Goal: Task Accomplishment & Management: Manage account settings

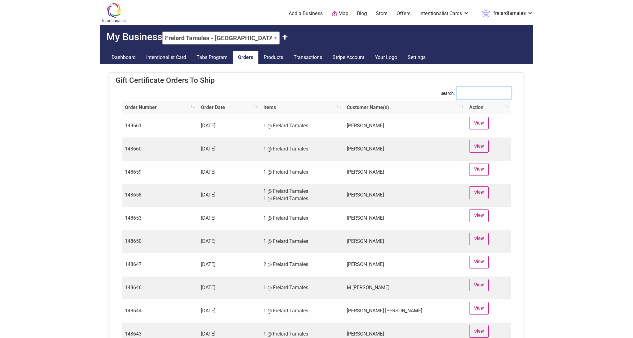
click at [461, 92] on input "Search:" at bounding box center [484, 93] width 54 height 12
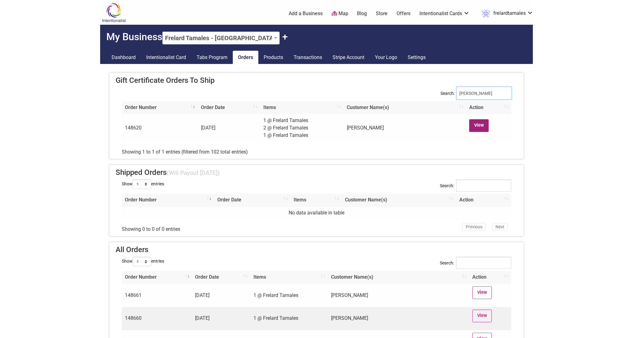
type input "bryan"
click at [481, 124] on link "View" at bounding box center [478, 125] width 19 height 13
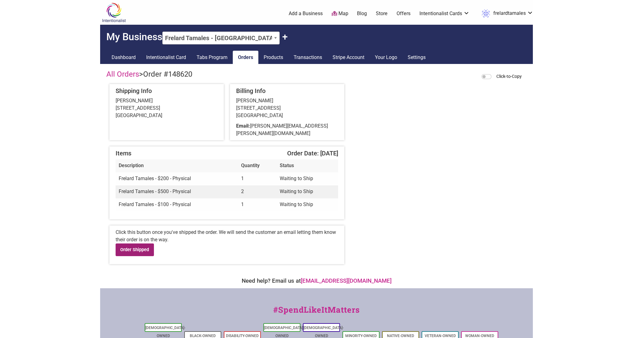
click at [132, 244] on link "Order Shipped" at bounding box center [135, 249] width 38 height 13
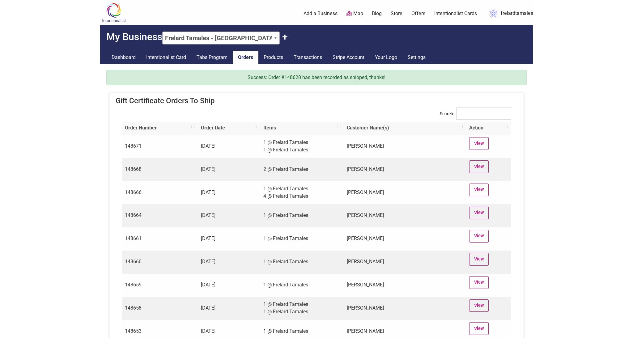
click at [294, 78] on div "Success: Order #148620 has been recorded as shipped, thanks!" at bounding box center [316, 77] width 420 height 15
copy div "148620"
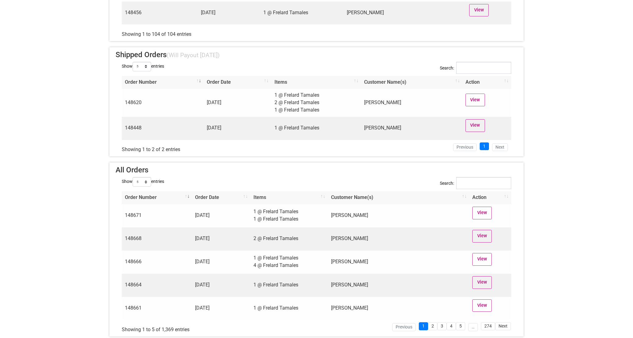
scroll to position [2524, 0]
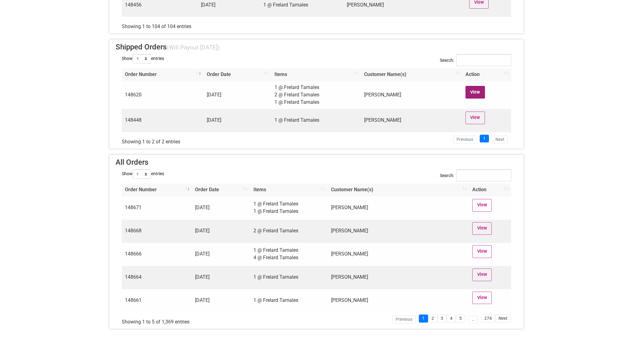
click at [474, 93] on link "View" at bounding box center [474, 92] width 19 height 13
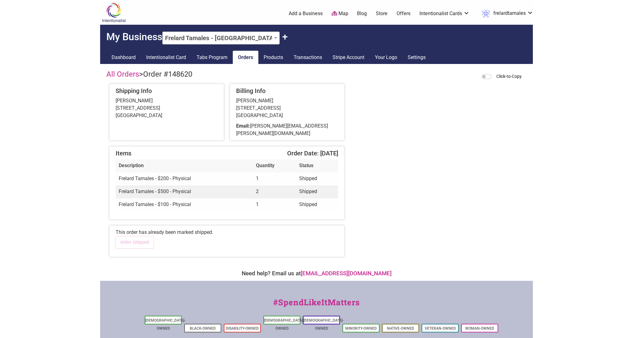
click at [181, 75] on span "Order #148620" at bounding box center [167, 74] width 49 height 9
copy span "148620"
click at [338, 130] on div "Billing Info Bryan Harms 542 N 74th St Seattle, WA 98103 Email: bryan.harms@bde…" at bounding box center [287, 112] width 114 height 56
click at [256, 58] on link "Orders" at bounding box center [246, 58] width 26 height 14
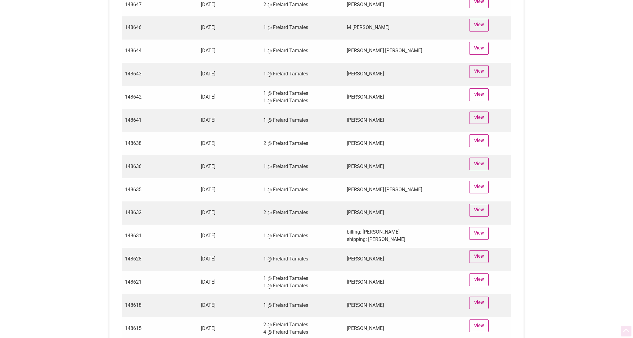
scroll to position [183, 0]
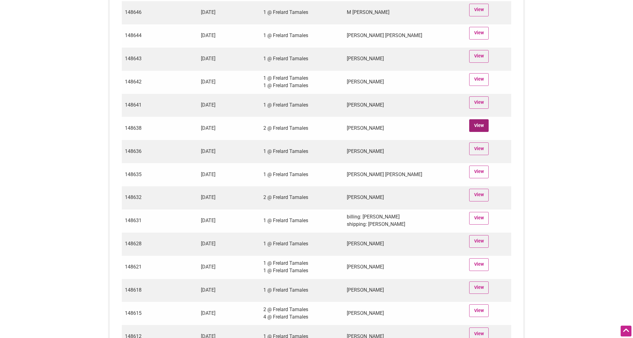
click at [485, 124] on link "View" at bounding box center [478, 125] width 19 height 13
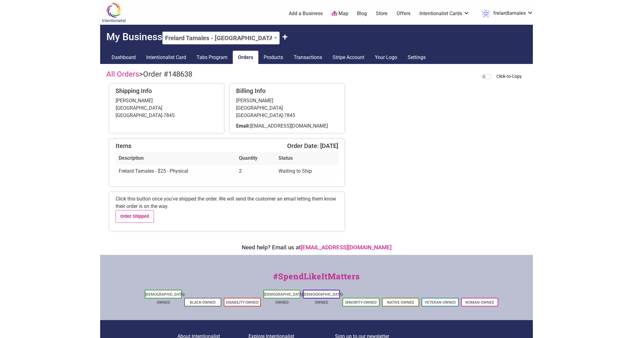
click at [186, 77] on span "Order #148638" at bounding box center [167, 74] width 49 height 9
click at [186, 74] on span "Order #148638" at bounding box center [167, 74] width 49 height 9
copy span "148638"
click at [135, 103] on div "[PERSON_NAME] [STREET_ADDRESS]" at bounding box center [167, 108] width 102 height 22
click at [135, 103] on div "Janet Hodgin 3806 Gala Loop Bellingham, WA 98226-7845" at bounding box center [167, 108] width 102 height 22
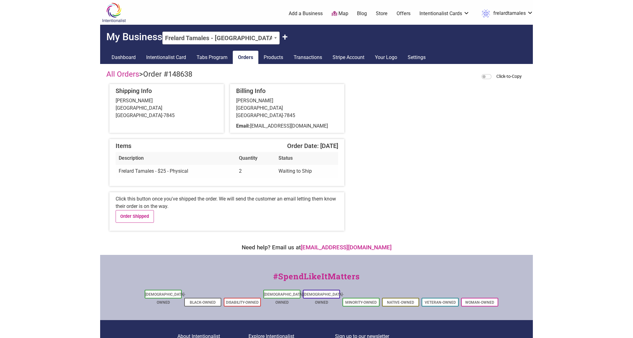
click at [135, 103] on div "Janet Hodgin 3806 Gala Loop Bellingham, WA 98226-7845" at bounding box center [167, 108] width 102 height 22
click at [185, 207] on div "Click this button once you've shipped the order. We will send the customer an e…" at bounding box center [226, 211] width 235 height 39
click at [145, 217] on link "Order Shipped" at bounding box center [135, 216] width 38 height 13
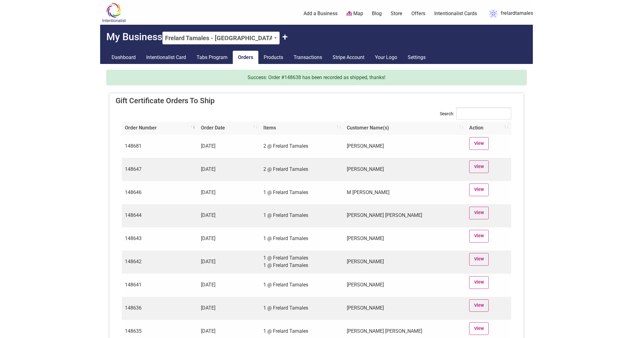
scroll to position [288, 0]
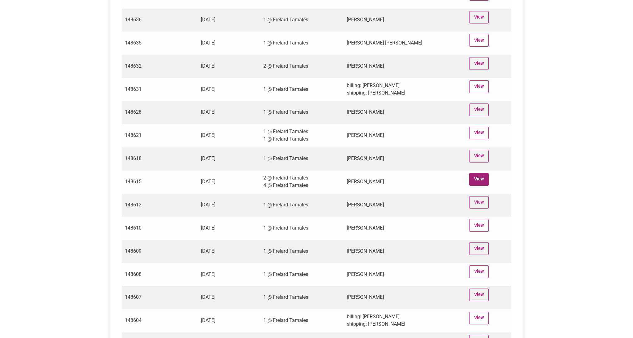
click at [476, 182] on link "View" at bounding box center [478, 179] width 19 height 13
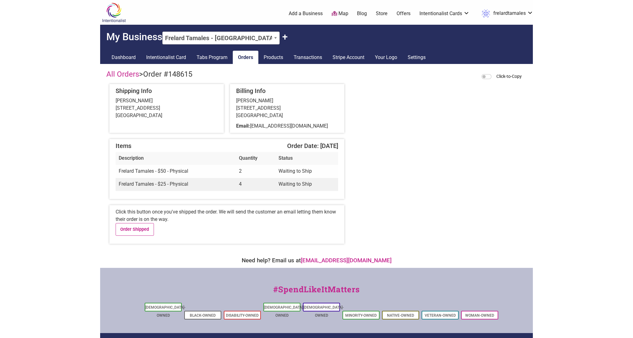
click at [138, 103] on div "[PERSON_NAME] [STREET_ADDRESS][PERSON_NAME]" at bounding box center [167, 108] width 102 height 22
click at [186, 72] on span "Order #148615" at bounding box center [167, 74] width 49 height 9
copy span "148615"
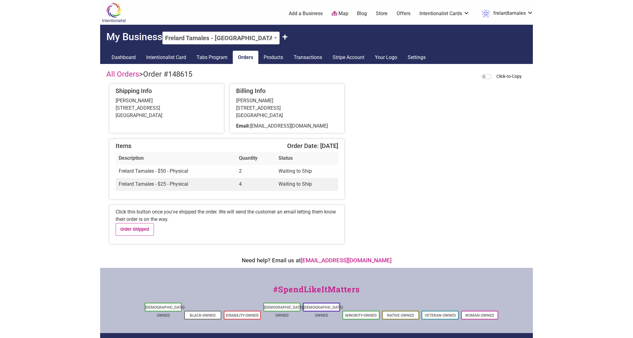
click at [129, 98] on div "[PERSON_NAME] [STREET_ADDRESS][PERSON_NAME]" at bounding box center [167, 108] width 102 height 22
click at [129, 222] on div "Click this button once you've shipped the order. We will send the customer an e…" at bounding box center [226, 224] width 235 height 39
click at [137, 224] on link "Order Shipped" at bounding box center [135, 229] width 38 height 13
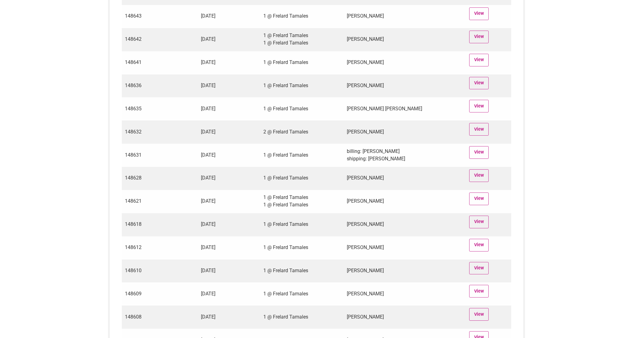
scroll to position [349, 0]
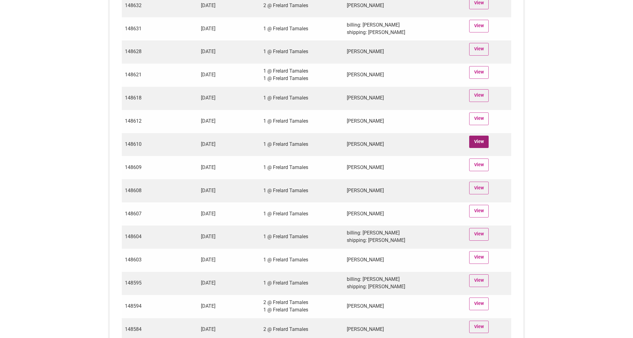
click at [482, 141] on link "View" at bounding box center [478, 142] width 19 height 13
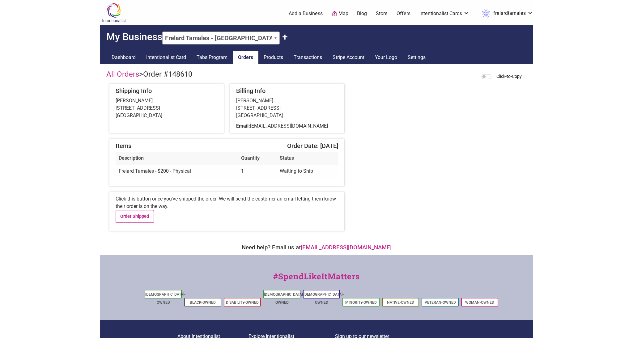
click at [186, 76] on span "Order #148610" at bounding box center [167, 74] width 49 height 9
click at [133, 100] on div "Nick Baciu 203 S Garden Terrace, Unit B Bellingham, WA 98225" at bounding box center [167, 108] width 102 height 22
drag, startPoint x: 133, startPoint y: 100, endPoint x: 142, endPoint y: 12, distance: 88.1
click at [133, 90] on div "Shipping Info Nick Baciu 203 S Garden Terrace, Unit B Bellingham, WA 98225" at bounding box center [166, 108] width 114 height 49
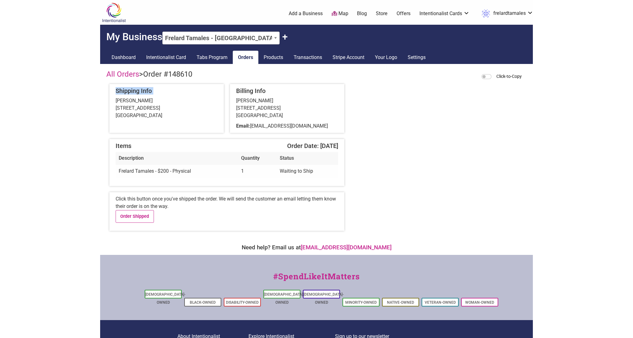
click at [142, 12] on div "Intentionalist Spend like it matters" at bounding box center [124, 12] width 50 height 25
click at [127, 102] on div "Nick Baciu 203 S Garden Terrace, Unit B Bellingham, WA 98225" at bounding box center [167, 108] width 102 height 22
click at [187, 71] on span "Order #148610" at bounding box center [167, 74] width 49 height 9
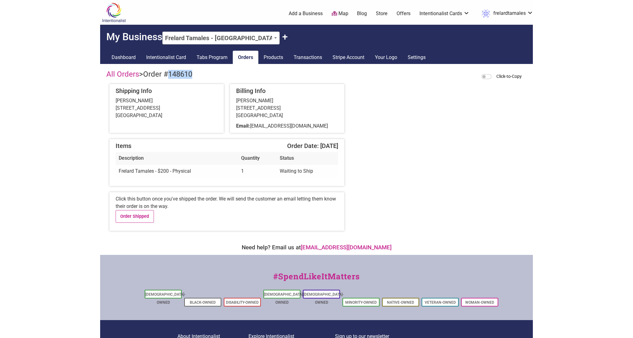
click at [187, 71] on span "Order #148610" at bounding box center [167, 74] width 49 height 9
copy h4 "All Orders >"
click at [187, 71] on span "Order #148610" at bounding box center [167, 74] width 49 height 9
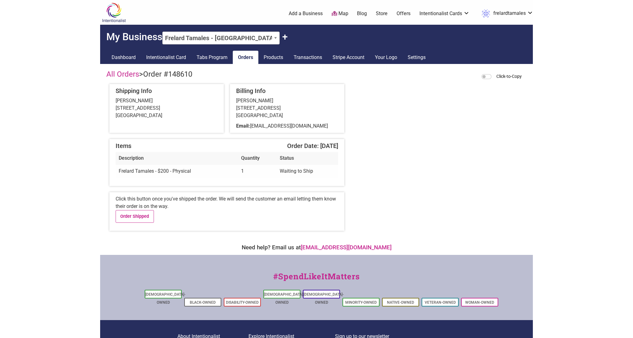
click at [206, 74] on div "All Orders > Order #148610 Click-to-Copy" at bounding box center [316, 75] width 420 height 11
click at [176, 75] on span "Order #148610" at bounding box center [167, 74] width 49 height 9
copy span "148610"
click at [127, 214] on link "Order Shipped" at bounding box center [135, 216] width 38 height 13
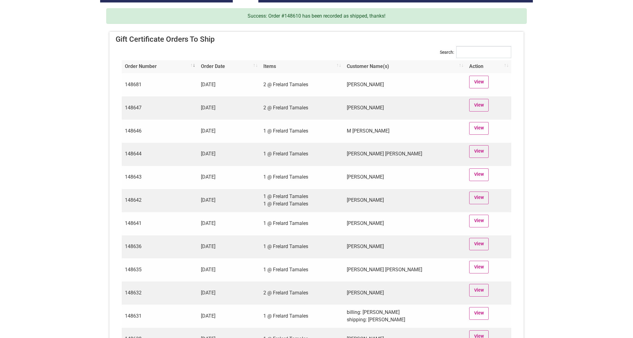
scroll to position [132, 0]
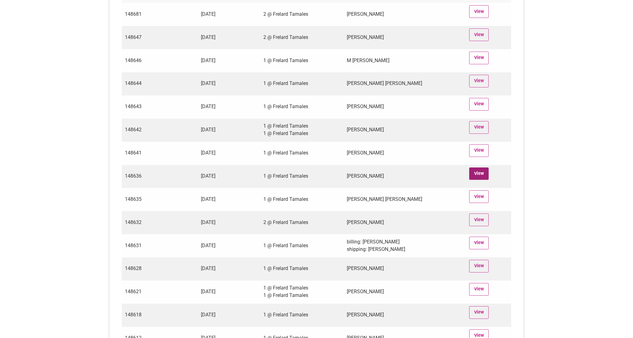
click at [481, 178] on link "View" at bounding box center [478, 173] width 19 height 13
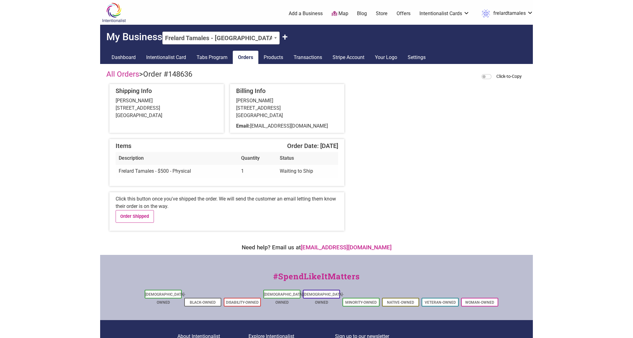
click at [181, 74] on span "Order #148636" at bounding box center [167, 74] width 49 height 9
copy span "148636"
click at [142, 217] on link "Order Shipped" at bounding box center [135, 216] width 38 height 13
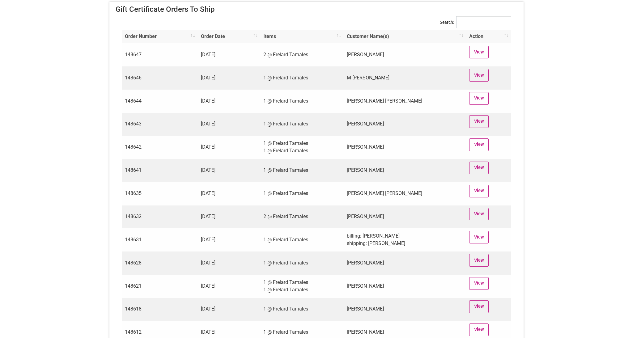
scroll to position [184, 0]
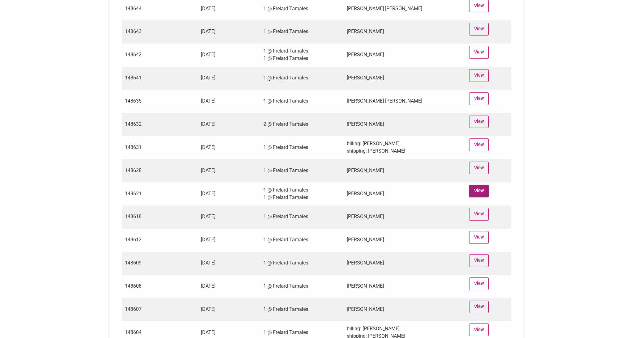
click at [479, 190] on link "View" at bounding box center [478, 191] width 19 height 13
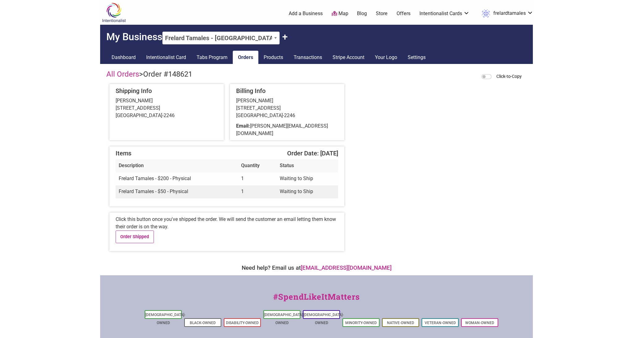
click at [142, 103] on div "[PERSON_NAME] [STREET_ADDRESS]" at bounding box center [167, 108] width 102 height 22
click at [173, 74] on span "Order #148621" at bounding box center [167, 74] width 49 height 9
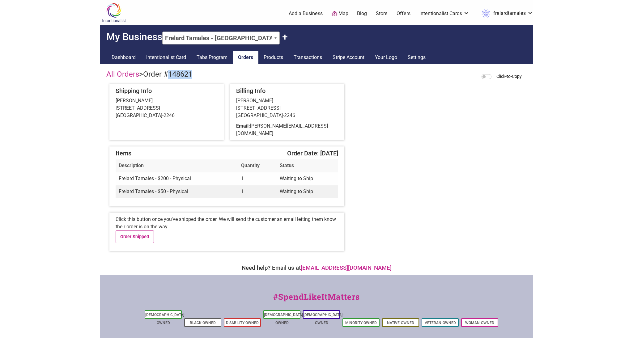
copy span "148621"
click at [136, 231] on link "Order Shipped" at bounding box center [135, 237] width 38 height 13
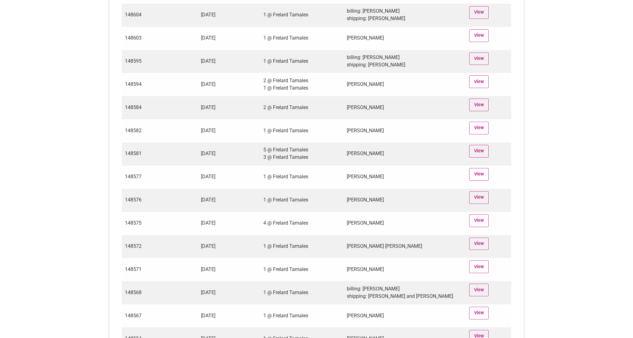
scroll to position [376, 0]
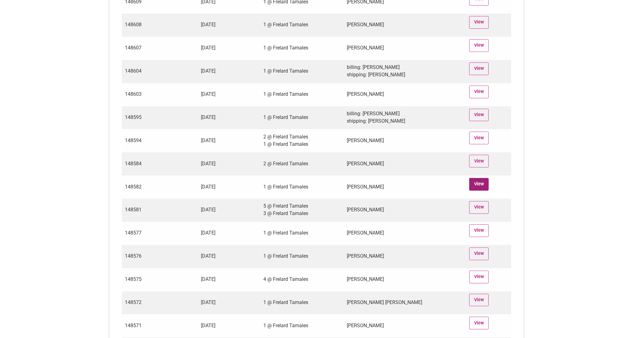
click at [479, 184] on link "View" at bounding box center [478, 184] width 19 height 13
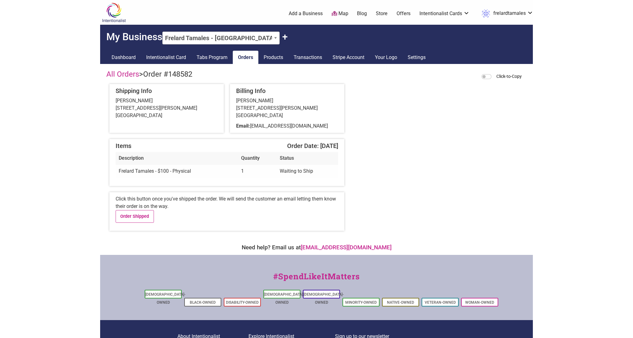
click at [129, 96] on div "Shipping Info Jill Van Osdell 23 W GALER ST APT 303 Seattle, WA 98119" at bounding box center [166, 108] width 114 height 49
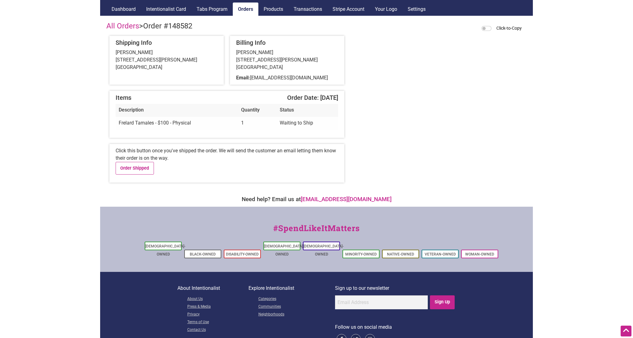
scroll to position [39, 0]
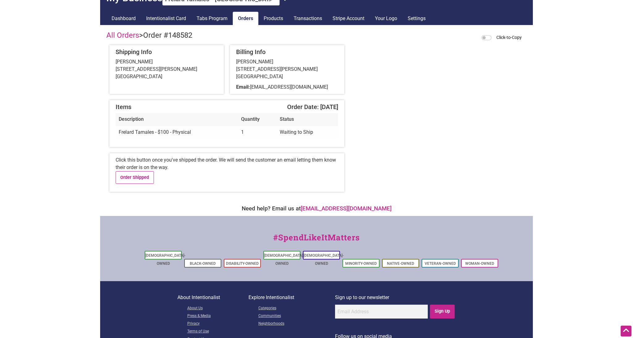
click at [190, 39] on span "Order #148582" at bounding box center [167, 35] width 49 height 9
click at [220, 36] on div "All Orders > Order #148582 Click-to-Copy" at bounding box center [316, 36] width 420 height 11
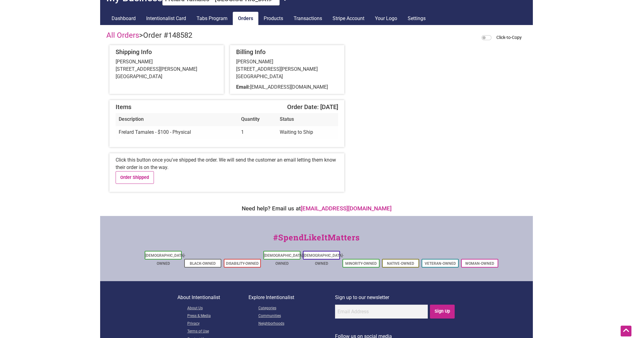
click at [184, 36] on span "Order #148582" at bounding box center [167, 35] width 49 height 9
copy span "148582"
click at [134, 182] on link "Order Shipped" at bounding box center [135, 177] width 38 height 13
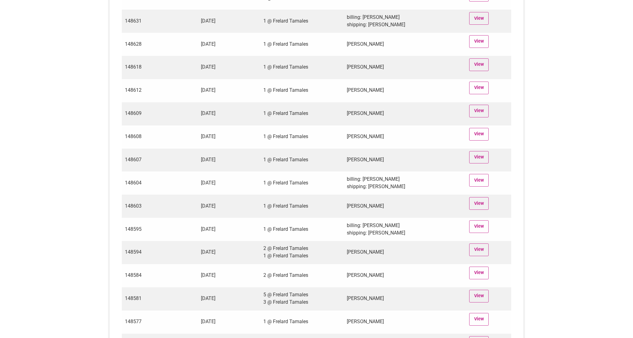
scroll to position [267, 0]
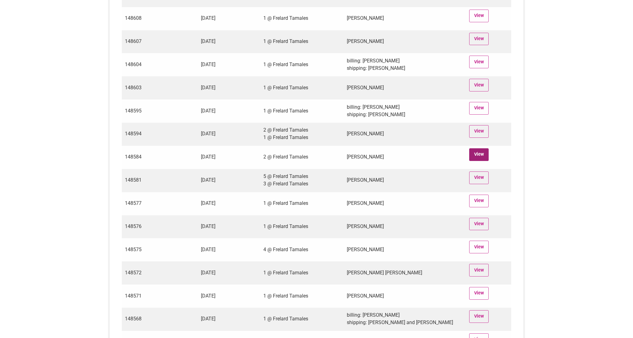
click at [478, 153] on link "View" at bounding box center [478, 154] width 19 height 13
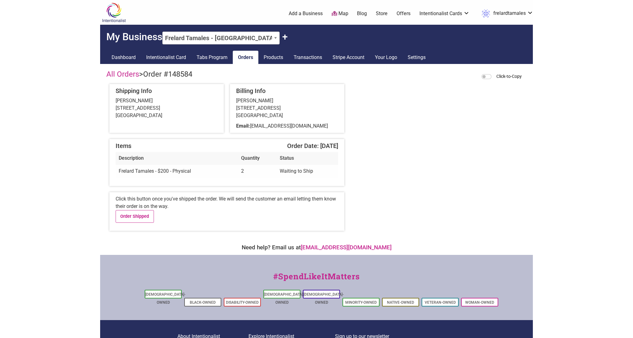
click at [147, 101] on div "[PERSON_NAME] [STREET_ADDRESS]" at bounding box center [167, 108] width 102 height 22
click at [181, 77] on span "Order #148584" at bounding box center [167, 74] width 49 height 9
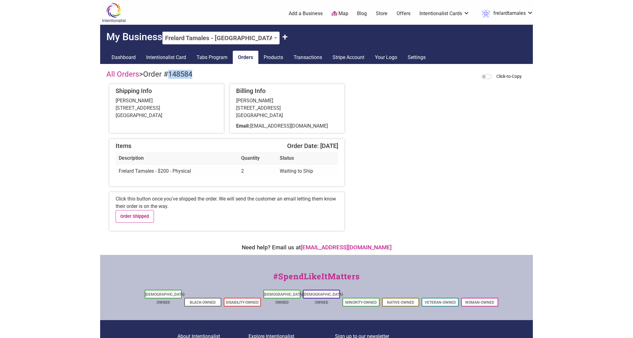
copy span "148584"
click at [145, 219] on link "Order Shipped" at bounding box center [135, 216] width 38 height 13
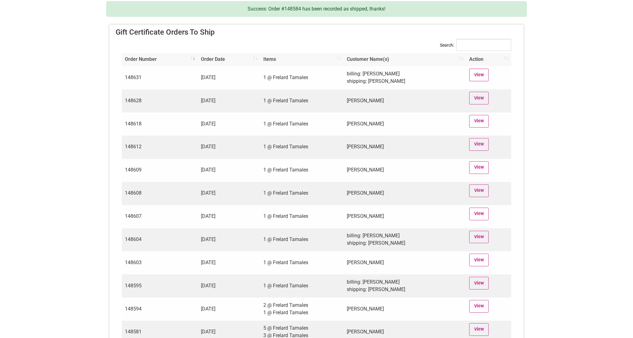
scroll to position [148, 0]
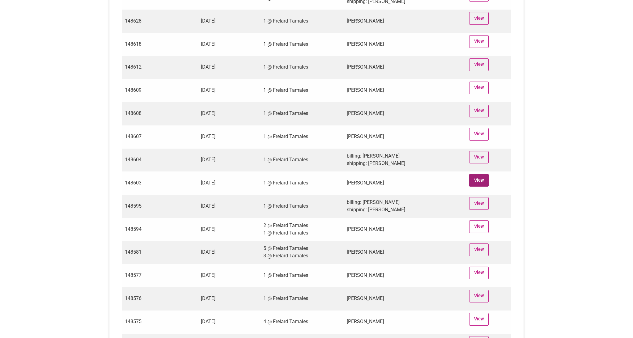
click at [483, 183] on link "View" at bounding box center [478, 180] width 19 height 13
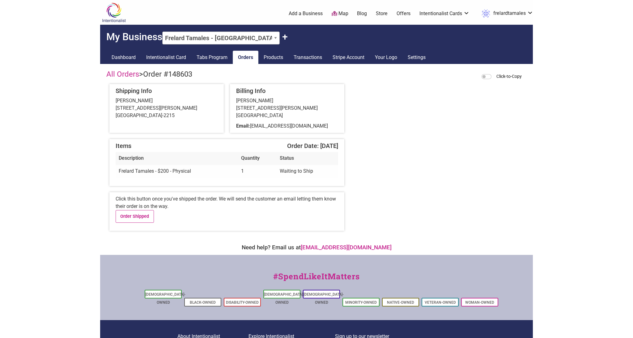
click at [139, 104] on div "Ashley Fullenwider 2626 Henry Street Bellingham, WA 98225-2215" at bounding box center [167, 108] width 102 height 22
click at [188, 70] on span "Order #148603" at bounding box center [167, 74] width 49 height 9
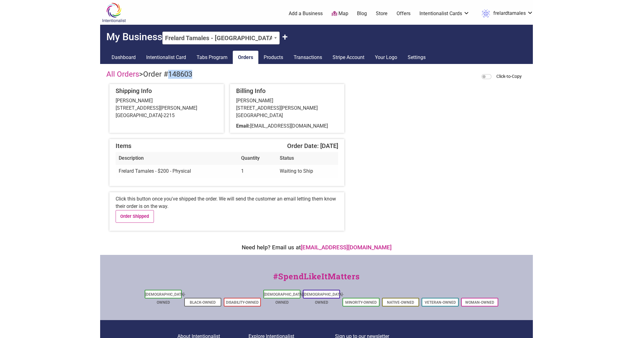
copy span "148603"
click at [248, 192] on div "All Orders > Order #148603 Click-to-Copy Shipping Info Ashley Fullenwider 2626 …" at bounding box center [316, 152] width 433 height 177
click at [128, 222] on link "Order Shipped" at bounding box center [135, 216] width 38 height 13
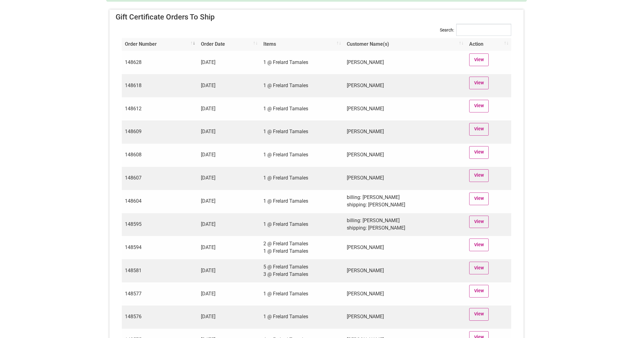
scroll to position [155, 0]
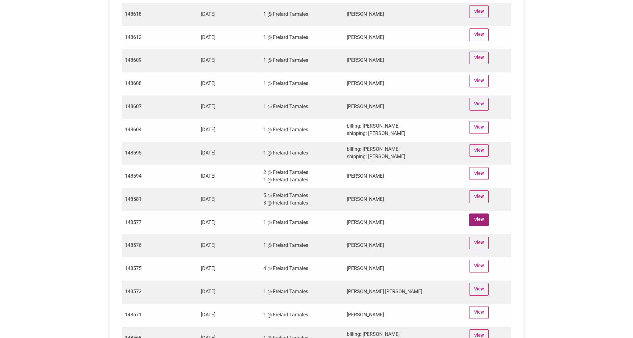
click at [477, 224] on link "View" at bounding box center [478, 220] width 19 height 13
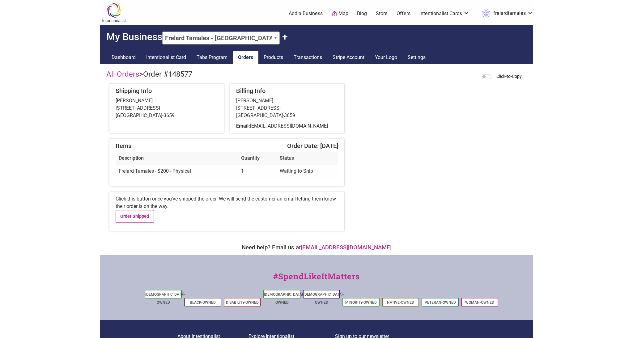
click at [135, 103] on div "Katie Gallagher 1901 Cornwall Avenue #1005 Bellingham, WA 98225-3659" at bounding box center [167, 108] width 102 height 22
click at [134, 70] on div "All Orders > Order #148577 Click-to-Copy Shipping Info Katie Gallagher 1901 Cor…" at bounding box center [316, 152] width 433 height 177
click at [140, 92] on h5 "Shipping Info" at bounding box center [167, 90] width 102 height 7
click at [136, 100] on div "Katie Gallagher 1901 Cornwall Avenue #1005 Bellingham, WA 98225-3659" at bounding box center [167, 108] width 102 height 22
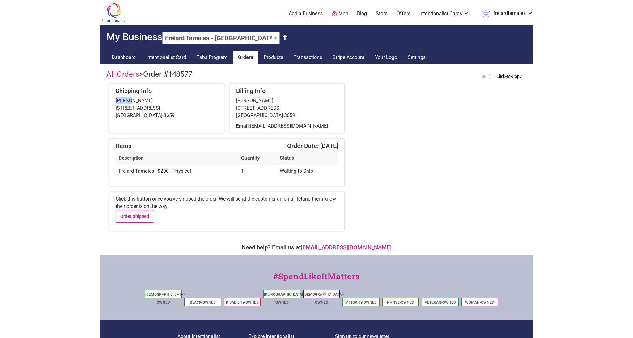
click at [136, 100] on div "Katie Gallagher 1901 Cornwall Avenue #1005 Bellingham, WA 98225-3659" at bounding box center [167, 108] width 102 height 22
click at [186, 77] on span "Order #148577" at bounding box center [167, 74] width 49 height 9
copy span "148577"
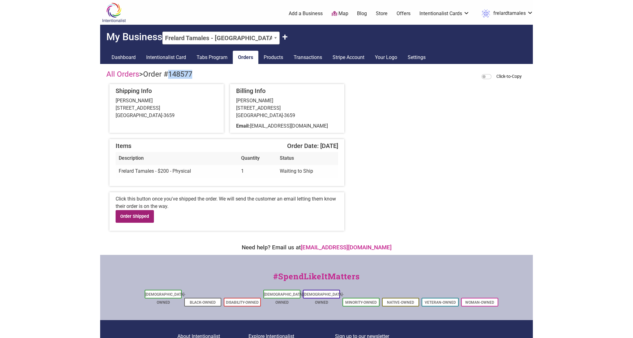
click at [126, 219] on link "Order Shipped" at bounding box center [135, 216] width 38 height 13
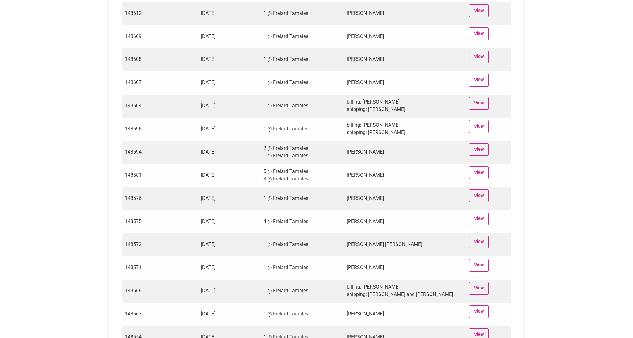
scroll to position [181, 0]
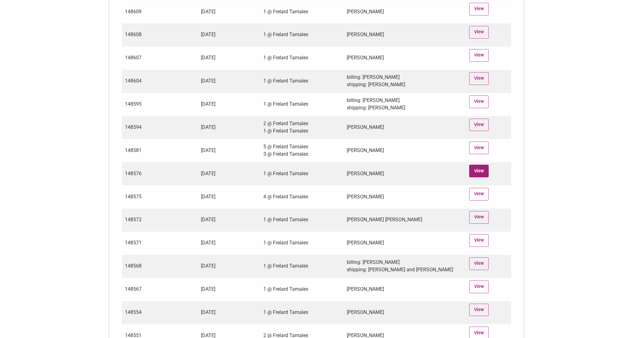
click at [482, 175] on link "View" at bounding box center [478, 171] width 19 height 13
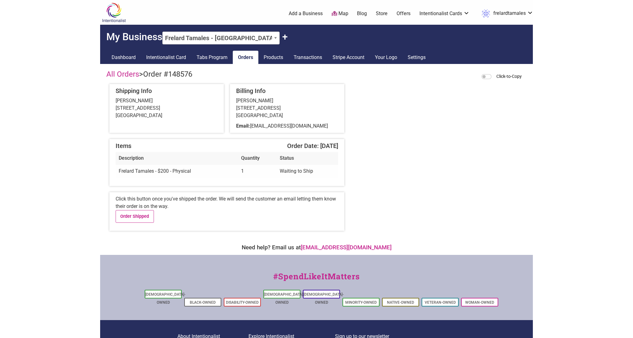
click at [137, 101] on div "Tami Ohlson 16 Orchid Ct Bellingham, WA 98229" at bounding box center [167, 108] width 102 height 22
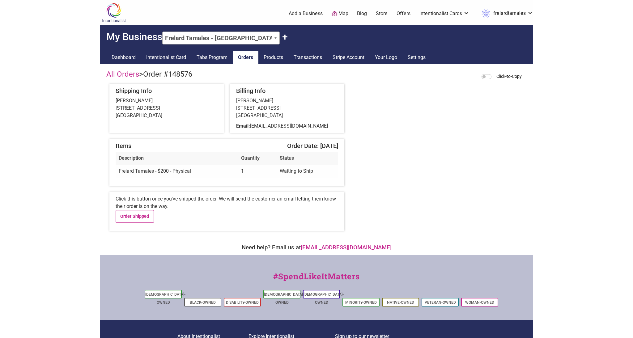
click at [137, 101] on div "Tami Ohlson 16 Orchid Ct Bellingham, WA 98229" at bounding box center [167, 108] width 102 height 22
click at [192, 70] on div "All Orders > Order #148576 Click-to-Copy Shipping Info Tami Ohlson 16 Orchid Ct…" at bounding box center [316, 152] width 433 height 177
click at [184, 74] on span "Order #148576" at bounding box center [167, 74] width 49 height 9
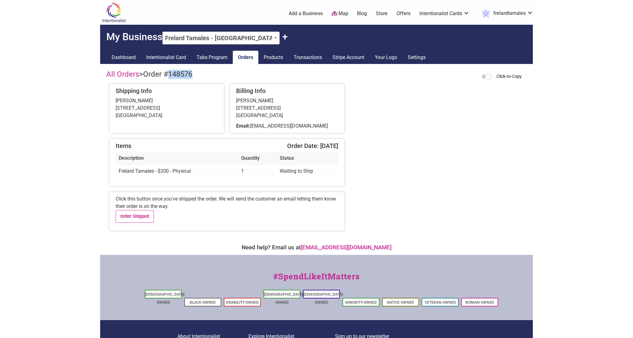
copy span "148576"
click at [138, 215] on link "Order Shipped" at bounding box center [135, 216] width 38 height 13
